Goal: Task Accomplishment & Management: Use online tool/utility

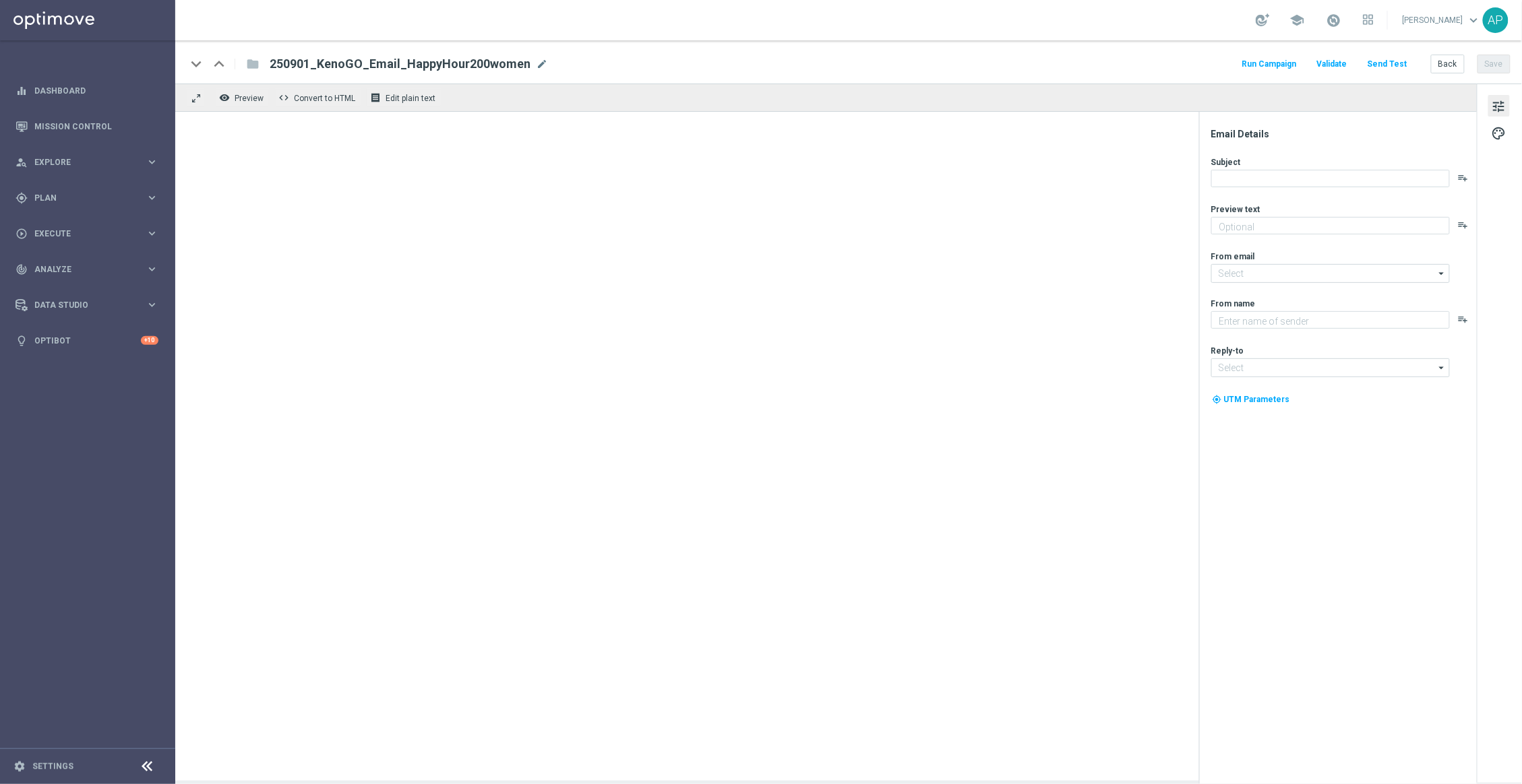
type textarea "Get 50% back in BONUS CASH!"
type textarea "KenoGO"
type input "[EMAIL_ADDRESS][DOMAIN_NAME]"
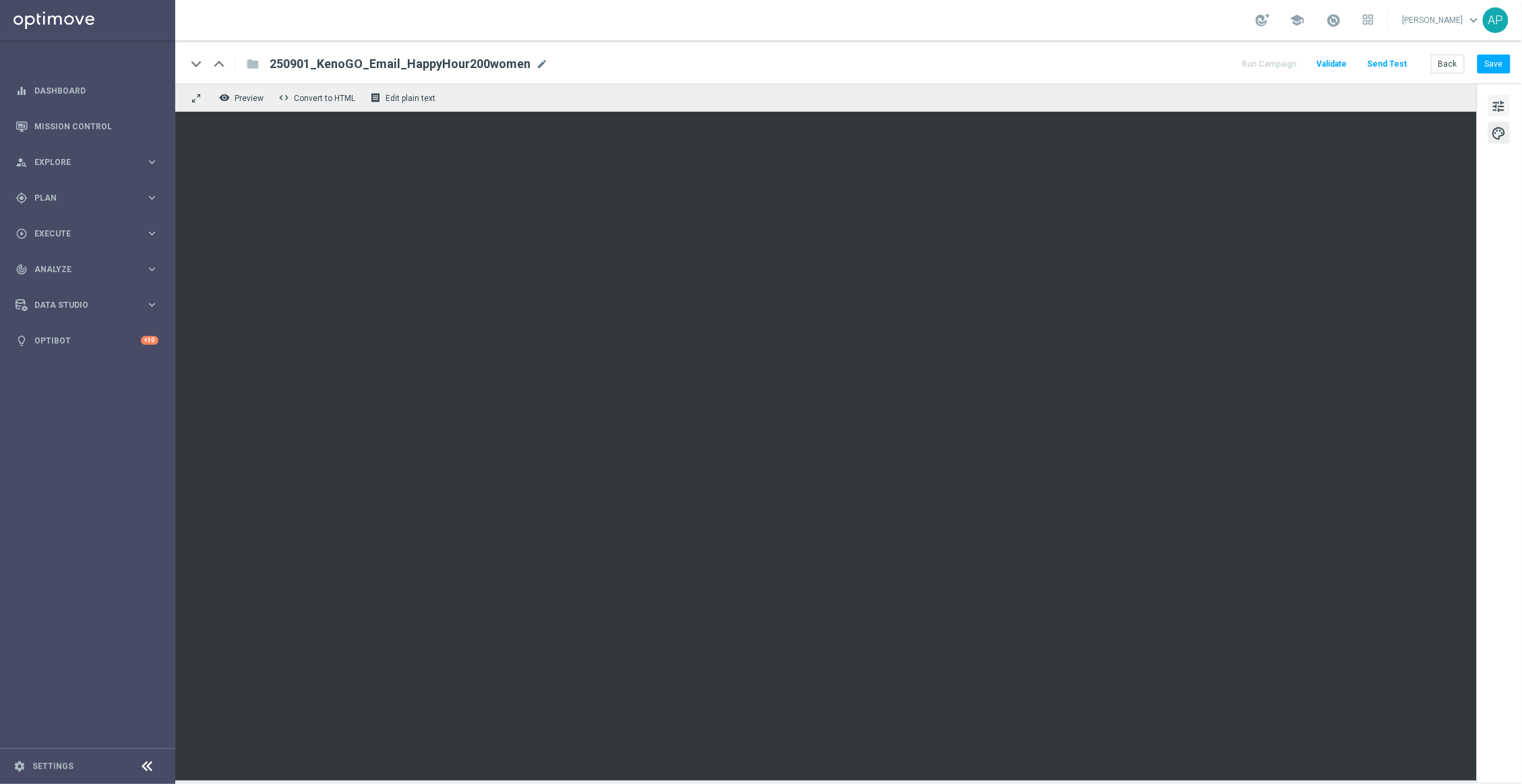
click at [1505, 105] on span "tune" at bounding box center [1499, 106] width 15 height 17
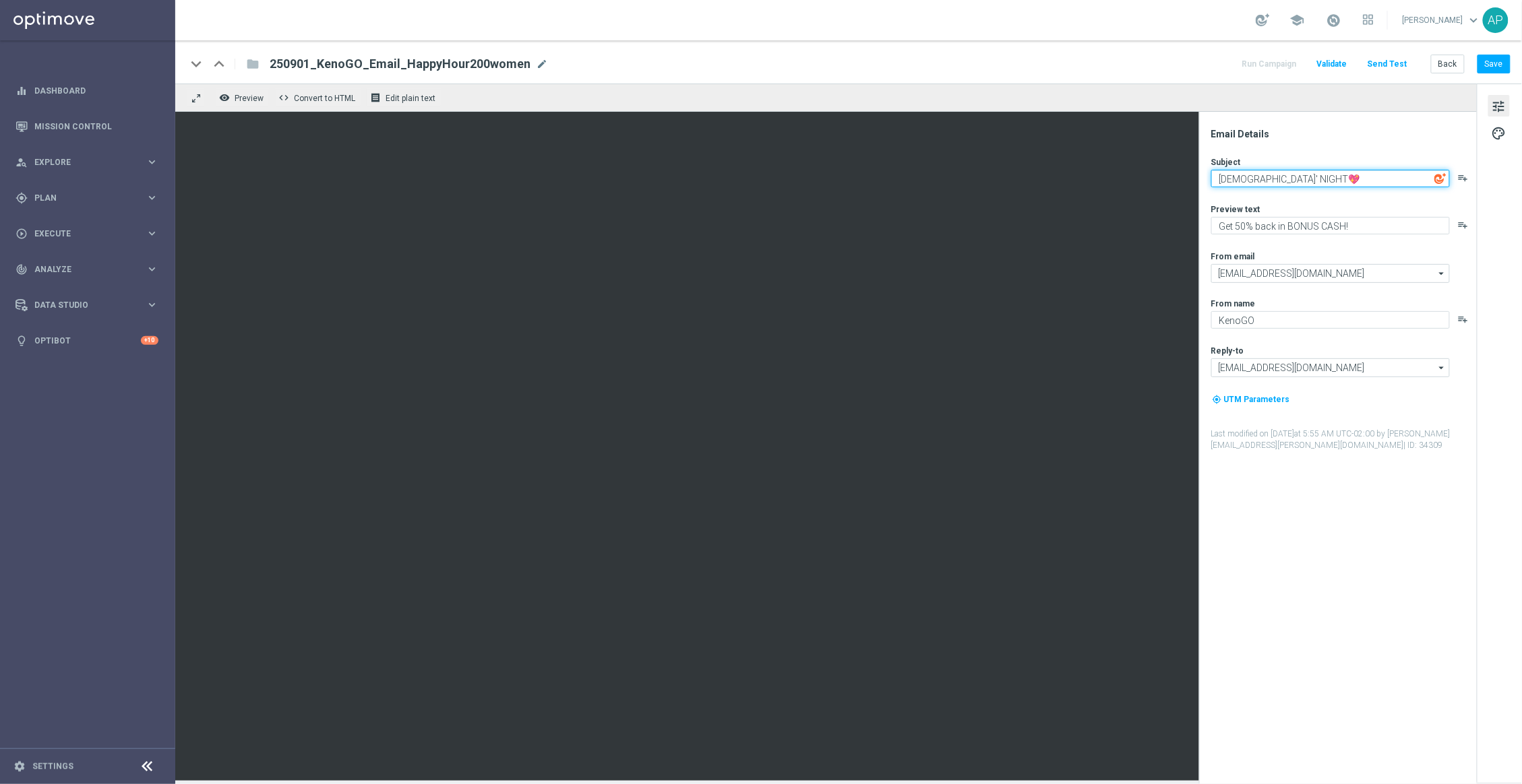
paste textarea "[%FIRST_NAME%], it’s [DEMOGRAPHIC_DATA]’ Night—50% back"
click at [1373, 176] on textarea "[%FIRST_NAME%], it’s [DEMOGRAPHIC_DATA]’ Night—50% back 💖" at bounding box center [1330, 178] width 238 height 17
drag, startPoint x: 1426, startPoint y: 181, endPoint x: 1370, endPoint y: 179, distance: 56.0
click at [1370, 179] on textarea "[%FIRST_NAME%], it’s [DEMOGRAPHIC_DATA]’ Night - get 50% back 💖" at bounding box center [1330, 178] width 238 height 17
type textarea "[%FIRST_NAME%], it’s [DEMOGRAPHIC_DATA]’ Night - get 50% back! 💖"
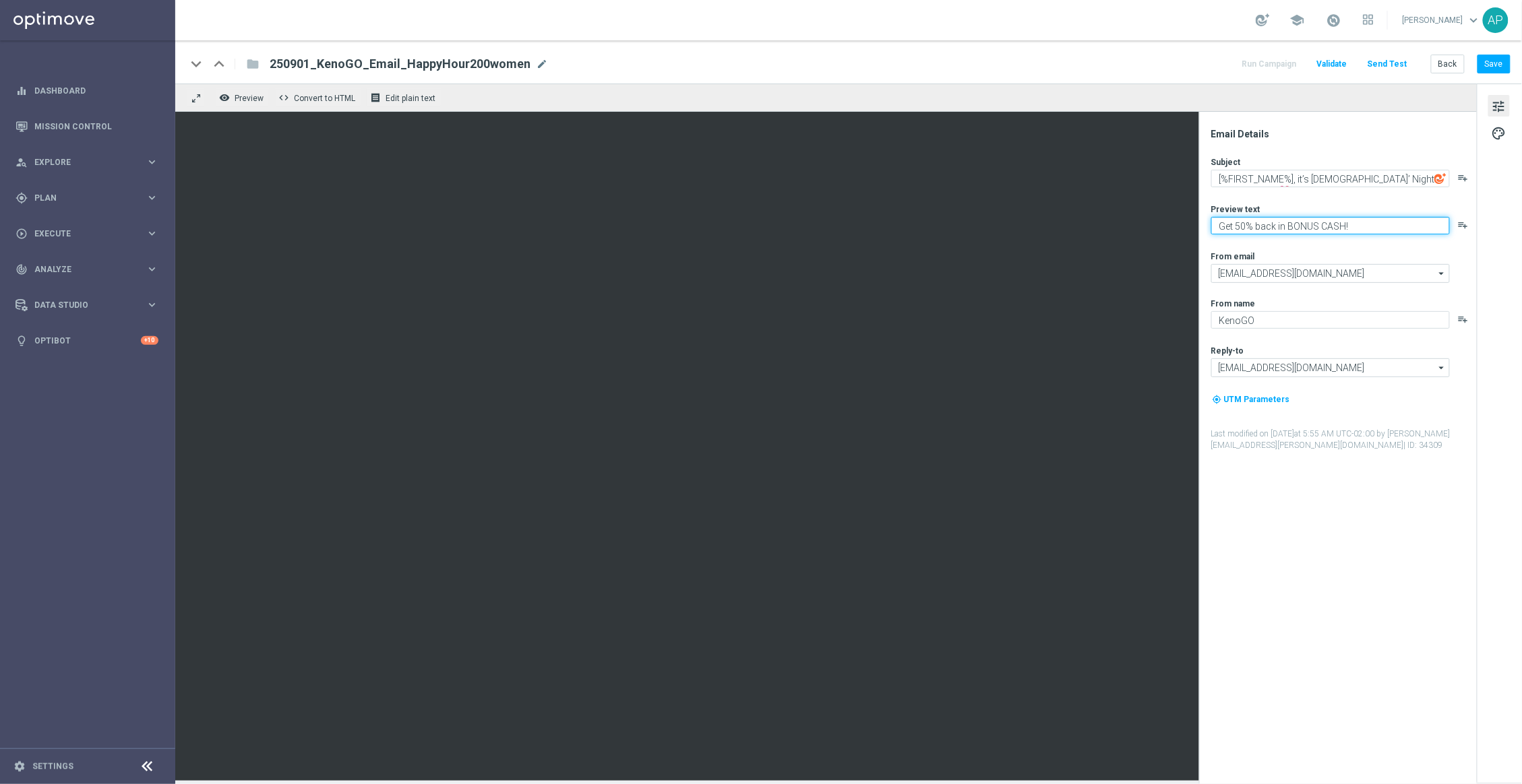
click at [1359, 226] on textarea "Get 50% back in BONUS CASH!" at bounding box center [1330, 225] width 238 height 17
click at [1505, 57] on button "Save" at bounding box center [1494, 63] width 33 height 19
click at [104, 120] on link "Mission Control" at bounding box center [97, 126] width 124 height 35
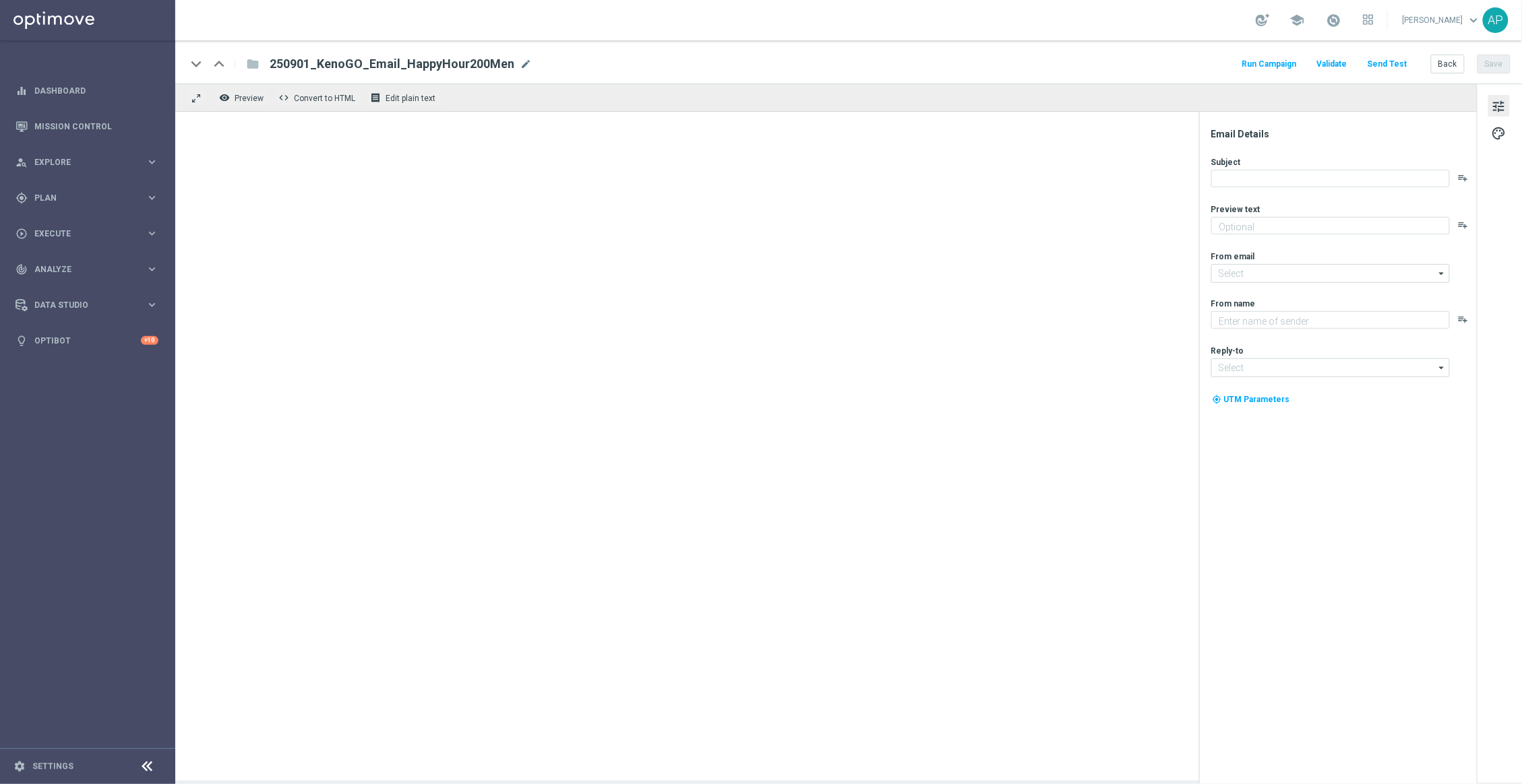
type textarea "Get 50% back in BONUS CASH!"
type textarea "KenoGO"
type input "[EMAIL_ADDRESS][DOMAIN_NAME]"
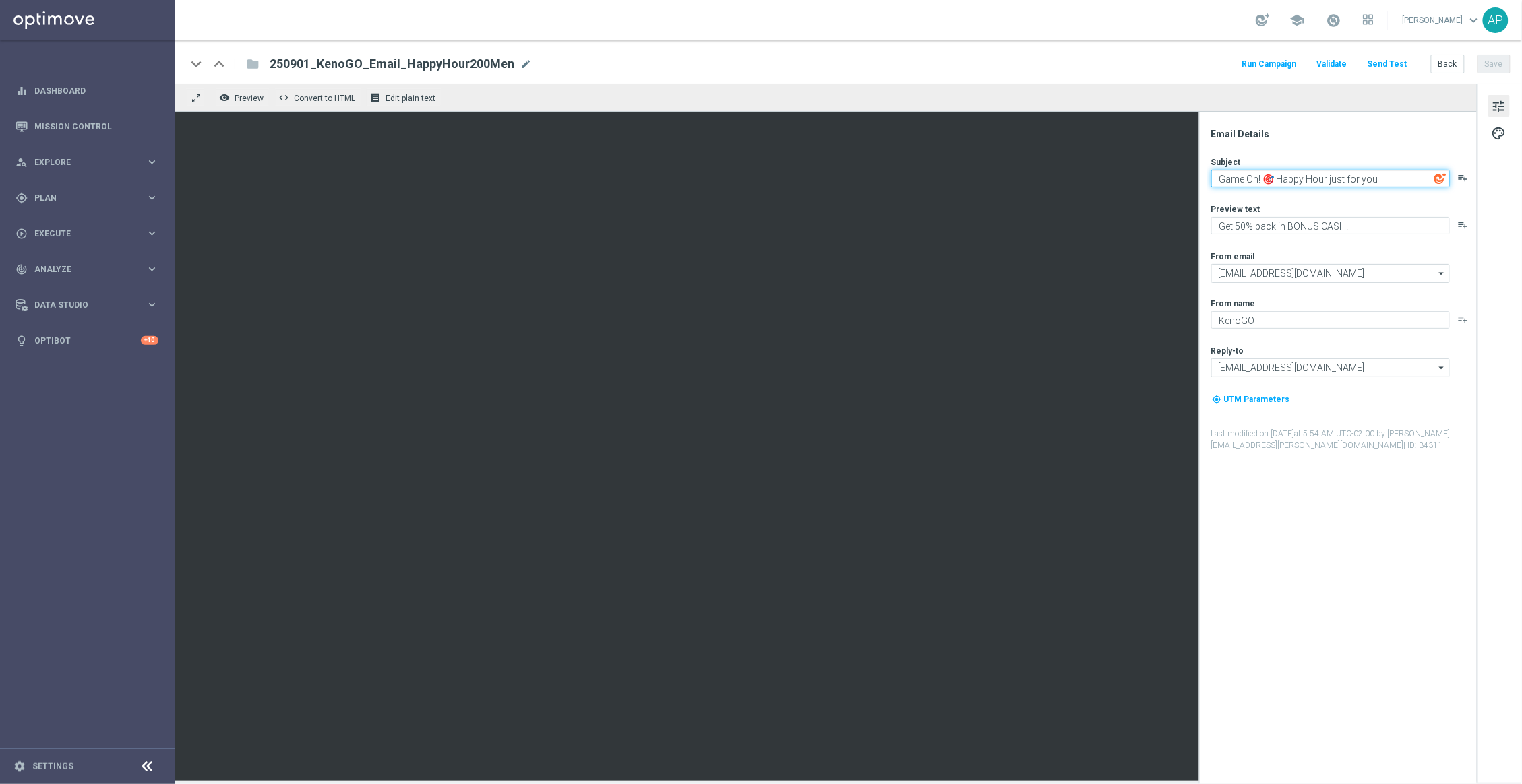
click at [1393, 181] on textarea "Game On! 🎯 Happy Hour just for you" at bounding box center [1330, 178] width 238 height 17
type textarea "Game On! 🎯 Happy Hour just for you!"
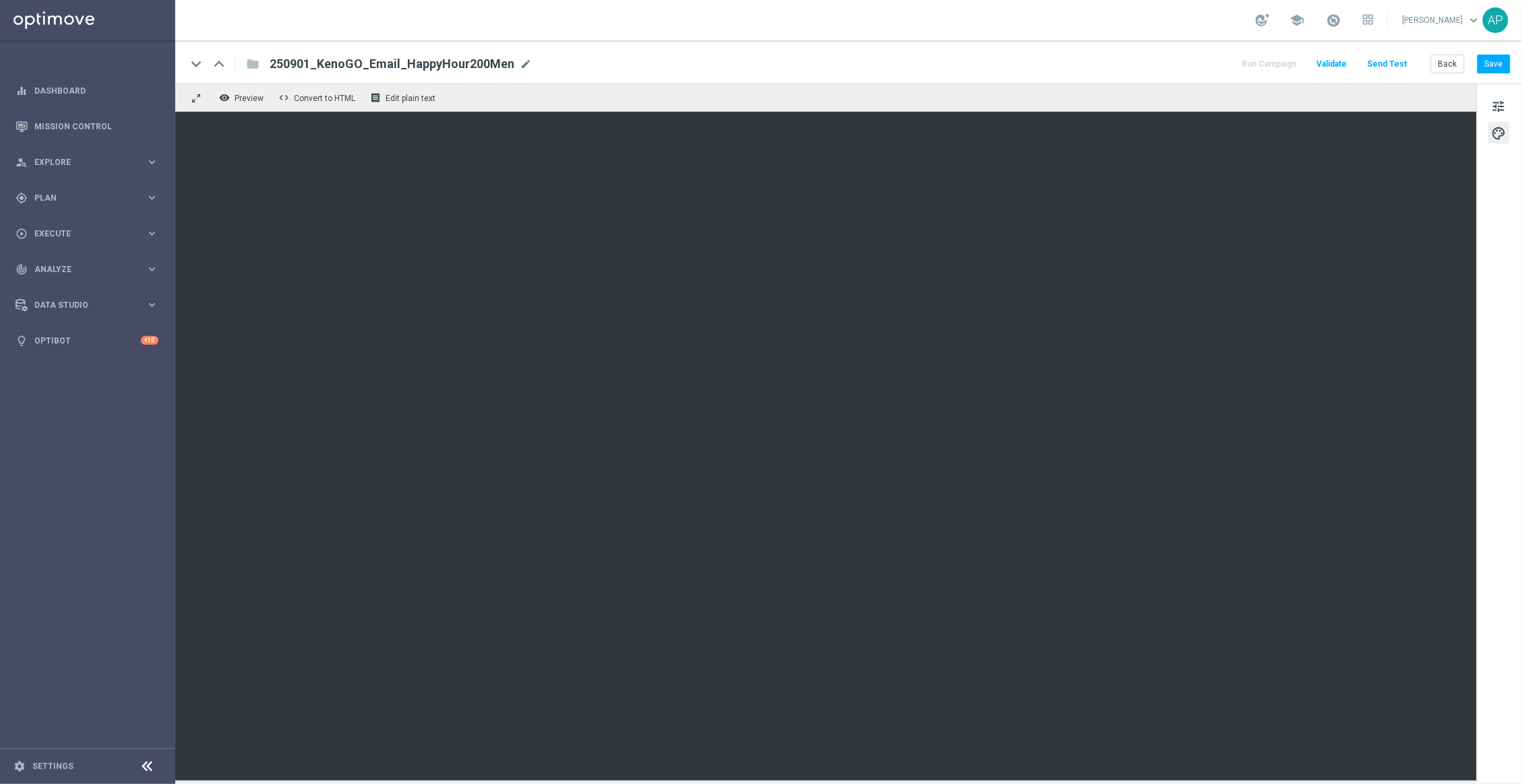
click at [1095, 100] on div "remove_red_eye Preview code Convert to HTML receipt Edit plain text" at bounding box center [826, 98] width 1302 height 29
click at [1493, 61] on button "Save" at bounding box center [1494, 63] width 33 height 19
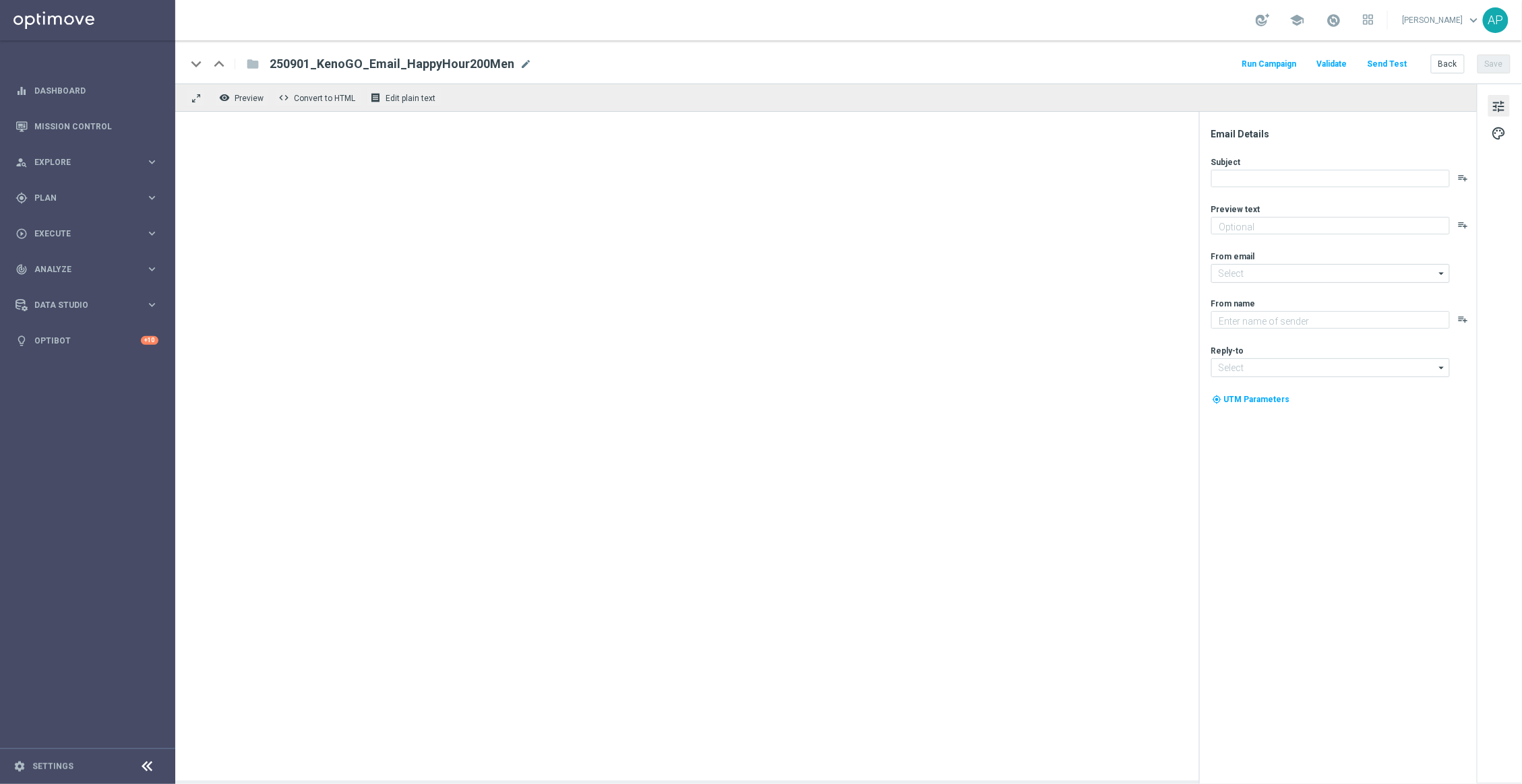
type textarea "Get 50% back in BONUS CASH!"
type textarea "KenoGO"
type input "[EMAIL_ADDRESS][DOMAIN_NAME]"
